Goal: Task Accomplishment & Management: Use online tool/utility

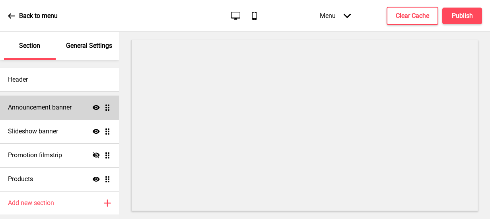
scroll to position [24, 0]
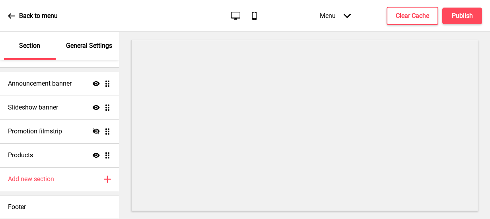
click at [338, 19] on div "Menu Arrow down" at bounding box center [335, 15] width 47 height 23
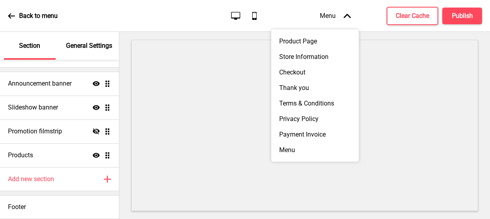
click at [338, 19] on div "Menu Arrow up" at bounding box center [335, 15] width 47 height 23
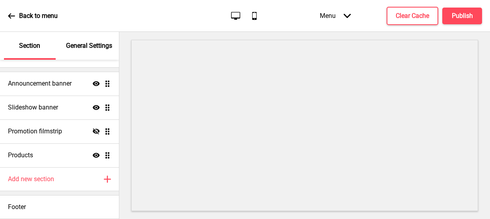
click at [15, 12] on icon at bounding box center [11, 15] width 7 height 7
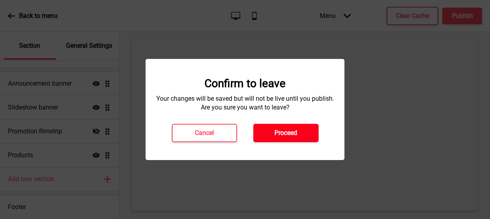
click at [297, 133] on h4 "Proceed" at bounding box center [285, 132] width 23 height 9
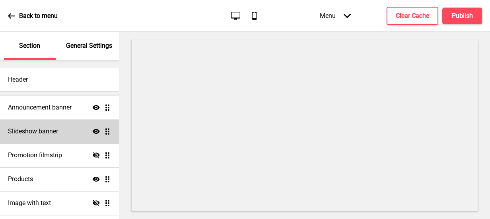
click at [31, 136] on div "Slideshow banner Show Drag" at bounding box center [59, 131] width 119 height 24
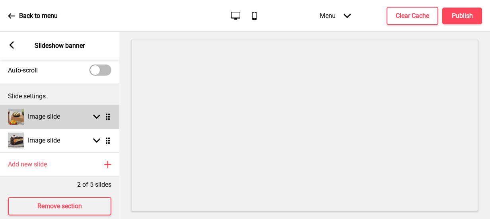
scroll to position [40, 0]
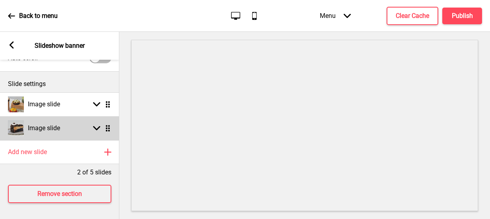
click at [111, 128] on div "Image slide Arrow down Drag" at bounding box center [59, 128] width 119 height 24
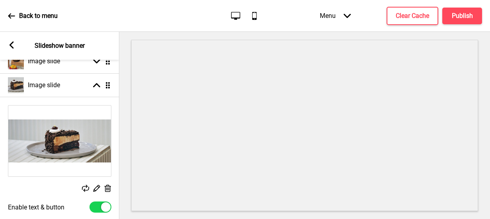
scroll to position [119, 0]
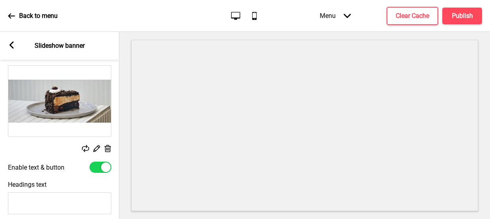
click at [96, 145] on rect at bounding box center [96, 148] width 8 height 8
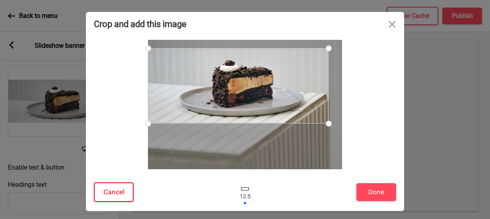
click at [115, 190] on button "Cancel" at bounding box center [114, 191] width 40 height 19
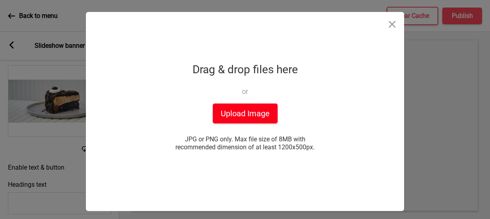
click at [249, 114] on button "Upload Image" at bounding box center [245, 113] width 65 height 20
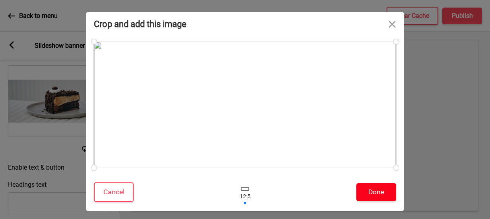
click at [367, 190] on button "Done" at bounding box center [376, 192] width 40 height 18
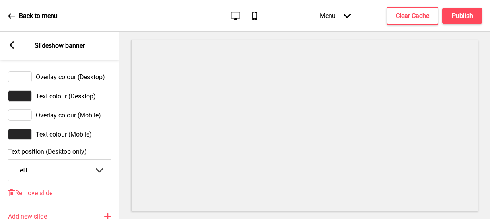
scroll to position [477, 0]
click at [104, 173] on select "Center Left Right" at bounding box center [59, 169] width 103 height 21
select select "right"
click at [8, 165] on select "Center Left Right" at bounding box center [59, 169] width 103 height 21
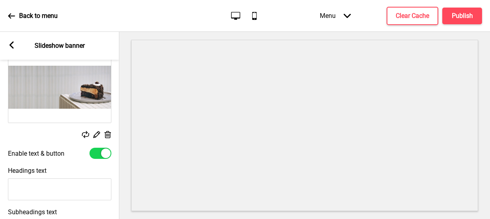
scroll to position [119, 0]
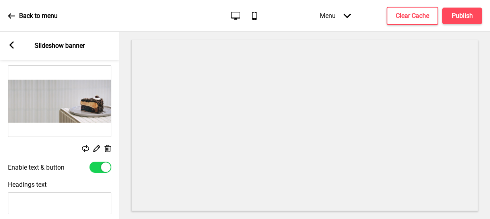
click at [98, 145] on rect at bounding box center [96, 148] width 8 height 8
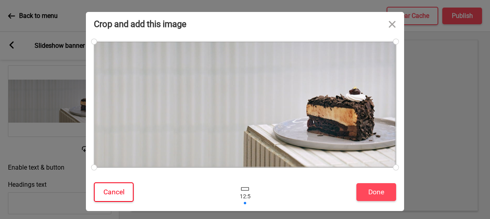
click at [119, 196] on button "Cancel" at bounding box center [114, 191] width 40 height 19
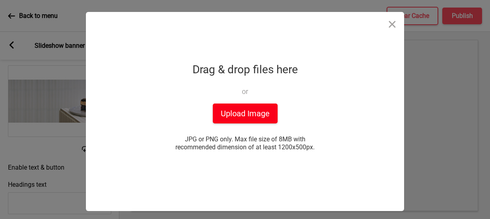
click at [270, 115] on button "Upload Image" at bounding box center [245, 113] width 65 height 20
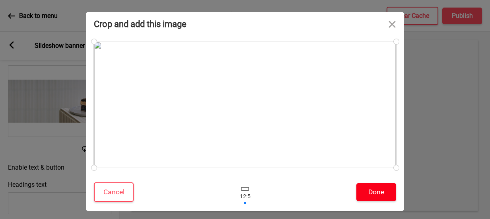
click at [380, 192] on button "Done" at bounding box center [376, 192] width 40 height 18
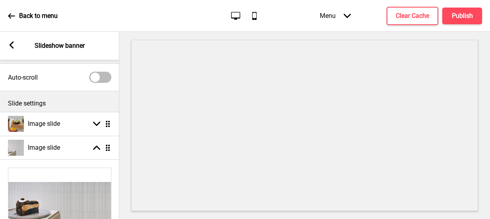
scroll to position [0, 0]
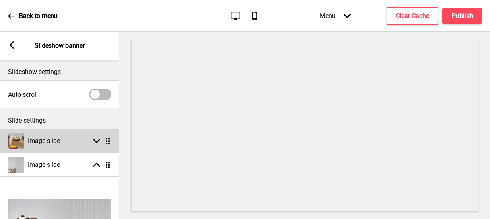
click at [57, 143] on h4 "Image slide" at bounding box center [44, 140] width 32 height 9
select select "left"
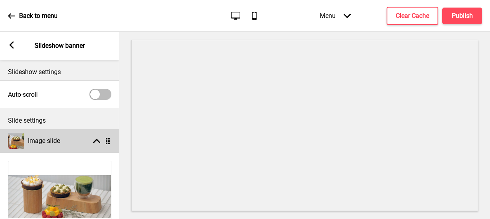
click at [64, 138] on div "Image slide Arrow up Drag" at bounding box center [59, 141] width 119 height 24
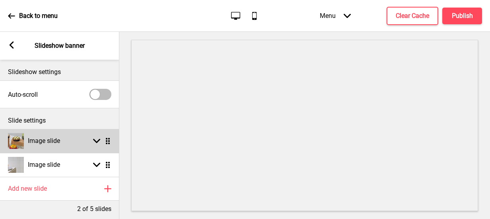
click at [65, 134] on div "Image slide Arrow down Drag" at bounding box center [59, 141] width 119 height 24
select select "left"
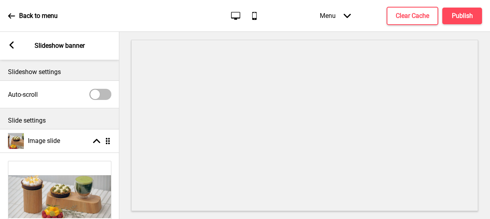
scroll to position [80, 0]
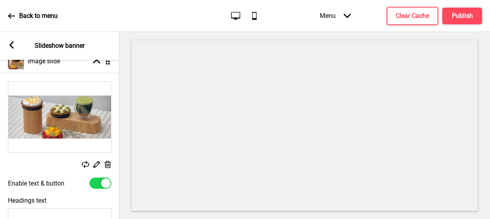
click at [99, 161] on icon at bounding box center [96, 164] width 7 height 7
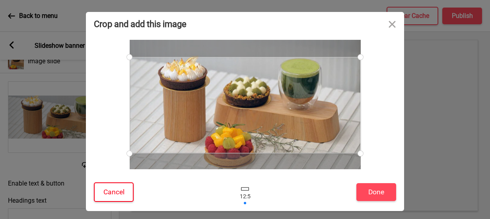
click at [103, 191] on button "Cancel" at bounding box center [114, 191] width 40 height 19
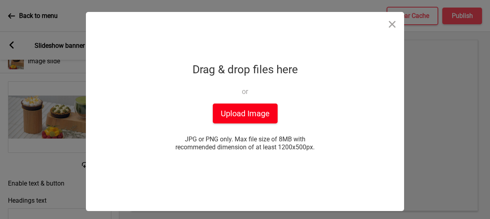
click at [250, 111] on button "Upload Image" at bounding box center [245, 113] width 65 height 20
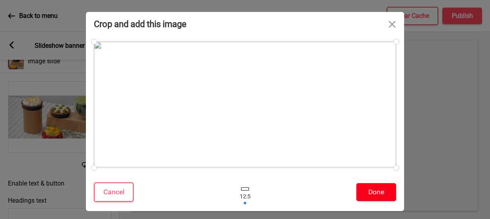
click at [372, 187] on button "Done" at bounding box center [376, 192] width 40 height 18
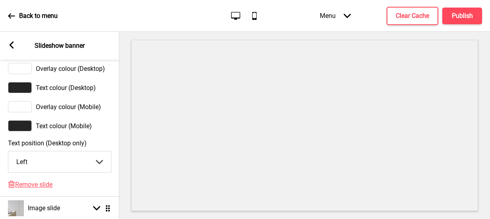
scroll to position [477, 0]
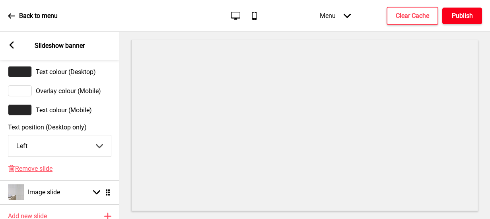
click at [467, 19] on h4 "Publish" at bounding box center [462, 16] width 21 height 9
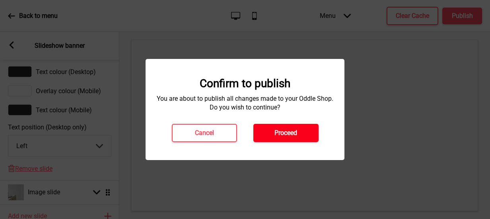
click at [297, 130] on h4 "Proceed" at bounding box center [285, 132] width 23 height 9
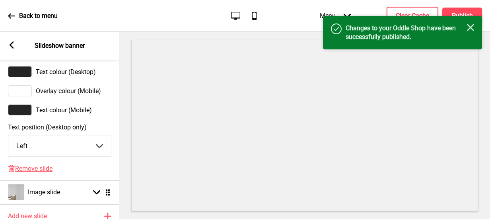
click at [471, 28] on rect at bounding box center [470, 27] width 7 height 7
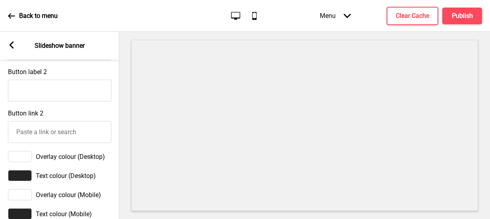
scroll to position [358, 0]
